Goal: Task Accomplishment & Management: Use online tool/utility

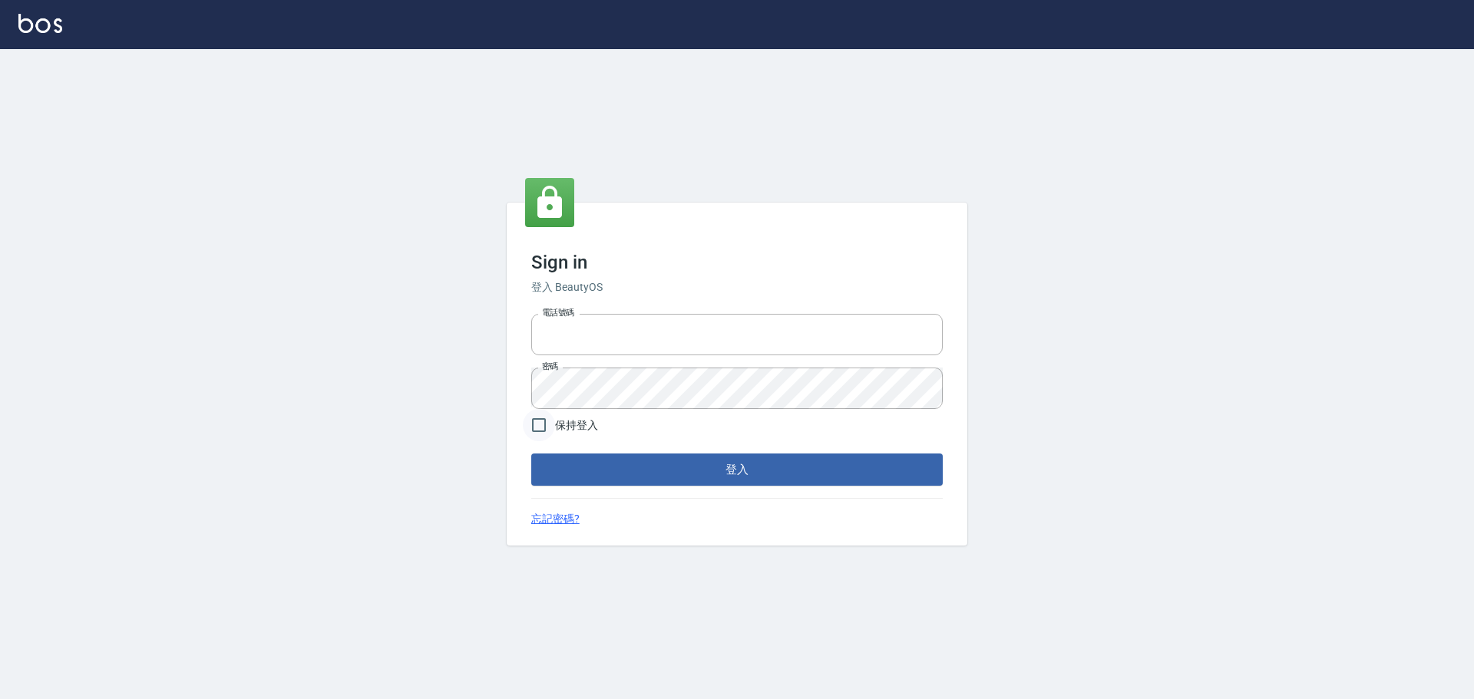
type input "0976570099"
click at [536, 430] on input "保持登入" at bounding box center [539, 425] width 32 height 32
checkbox input "true"
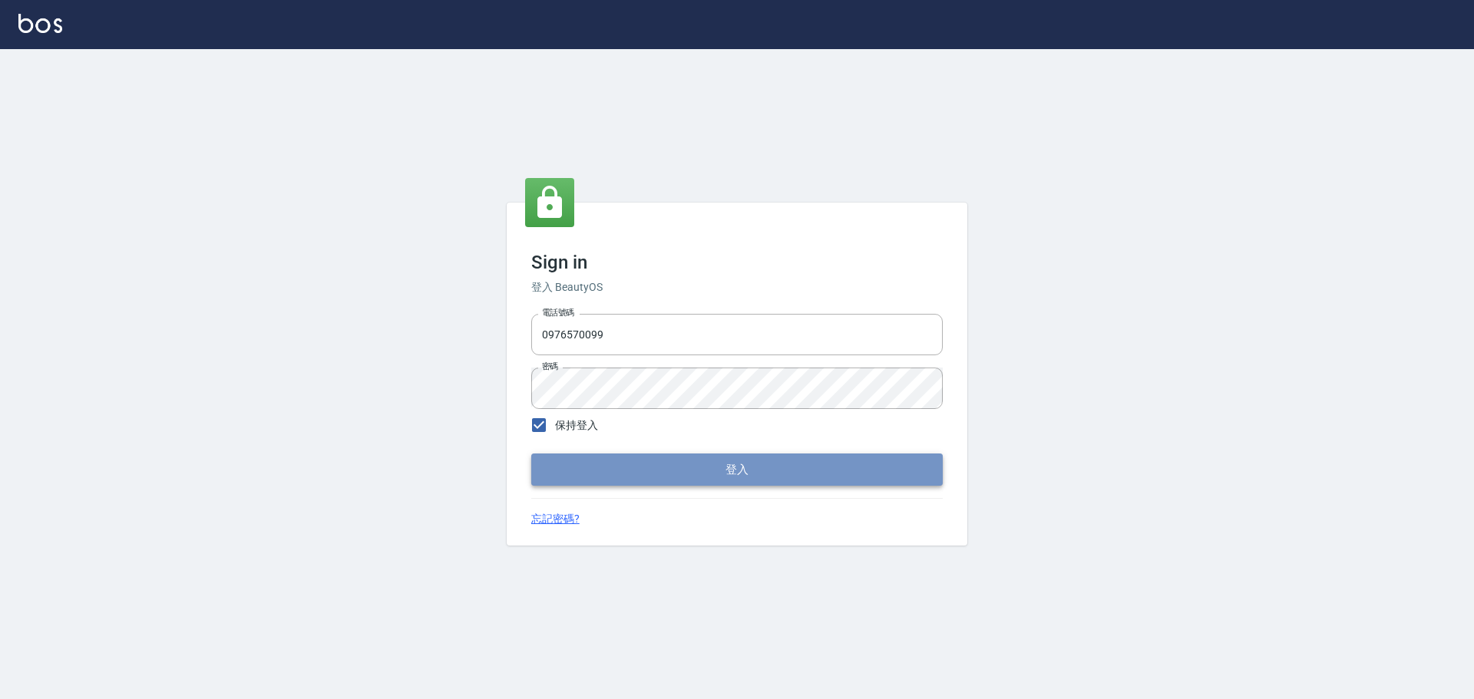
click at [607, 460] on button "登入" at bounding box center [736, 470] width 411 height 32
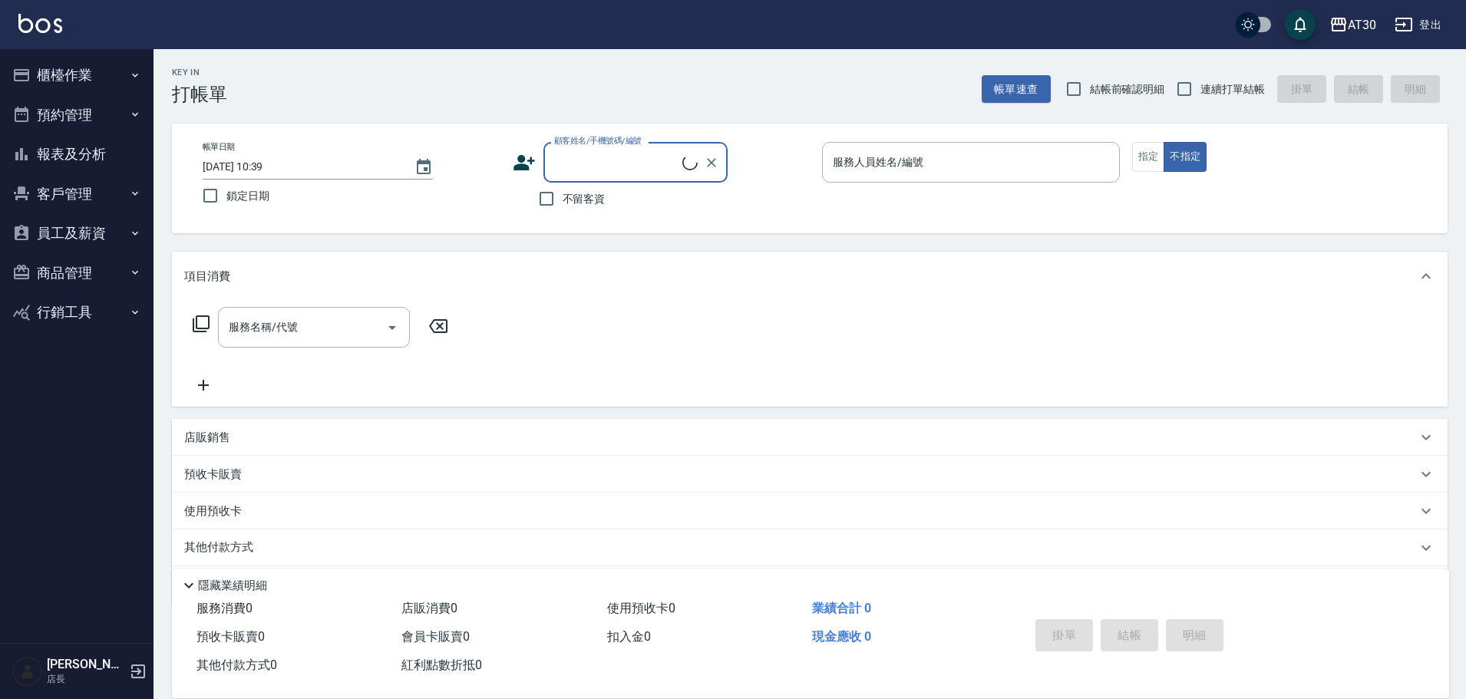
click at [96, 78] on button "櫃檯作業" at bounding box center [76, 75] width 141 height 40
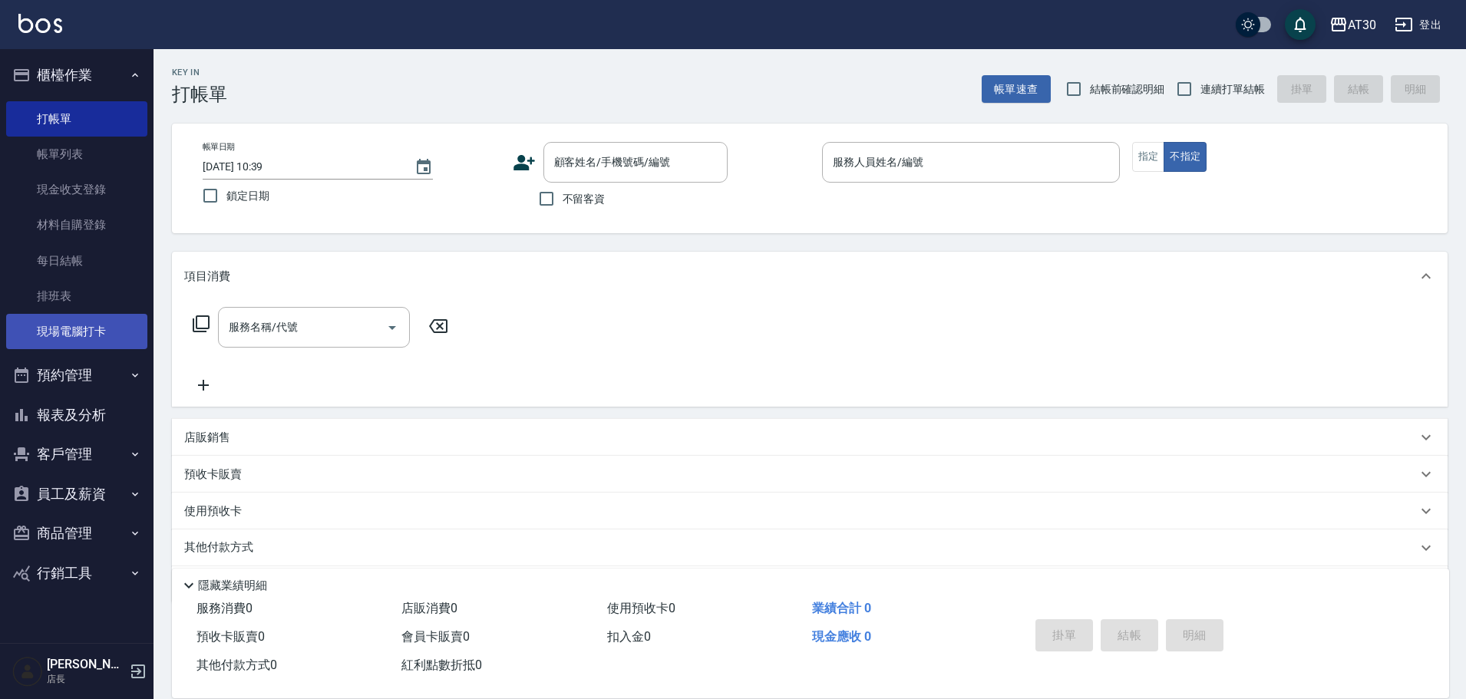
click at [98, 337] on link "現場電腦打卡" at bounding box center [76, 331] width 141 height 35
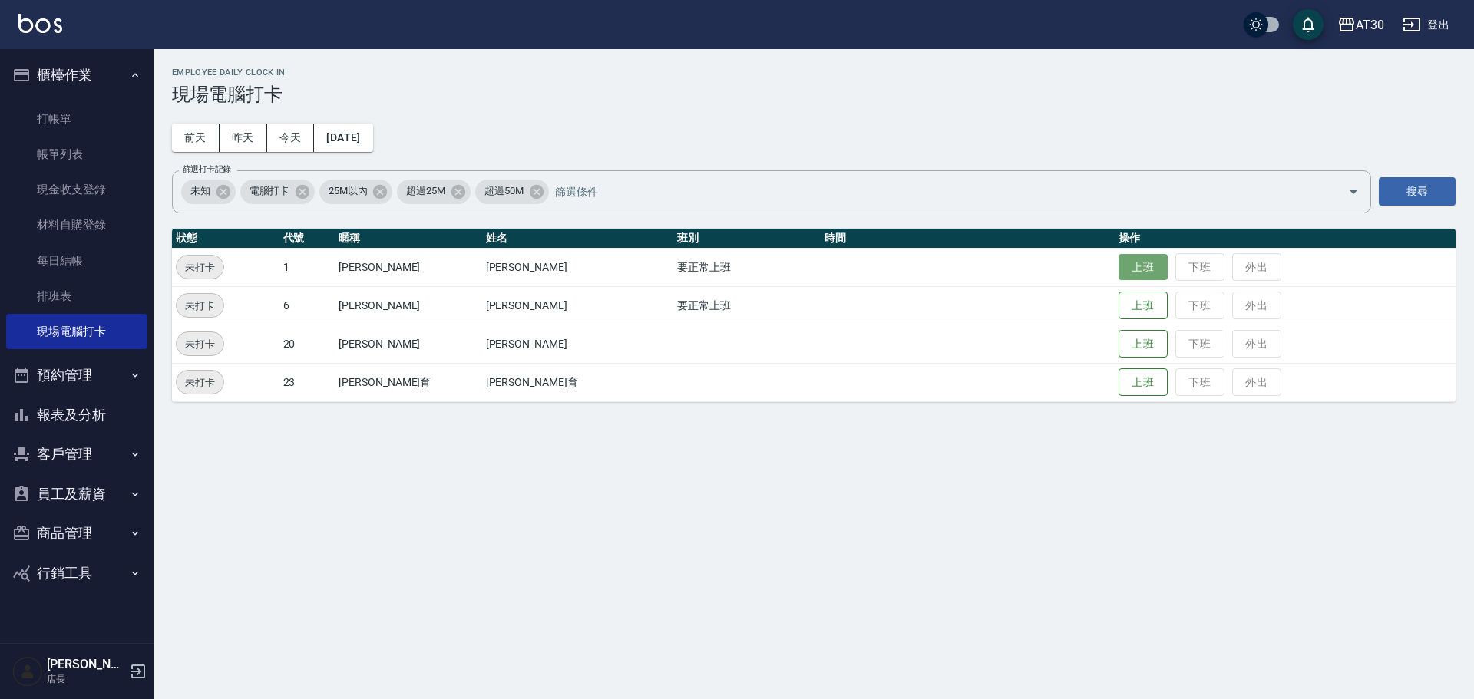
click at [1118, 268] on button "上班" at bounding box center [1142, 267] width 49 height 27
